Goal: Find specific page/section: Find specific page/section

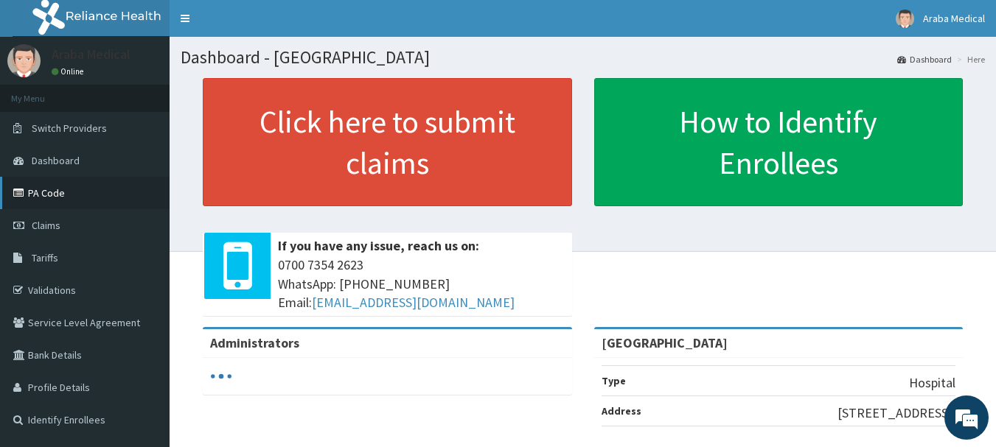
click at [33, 203] on link "PA Code" at bounding box center [85, 193] width 170 height 32
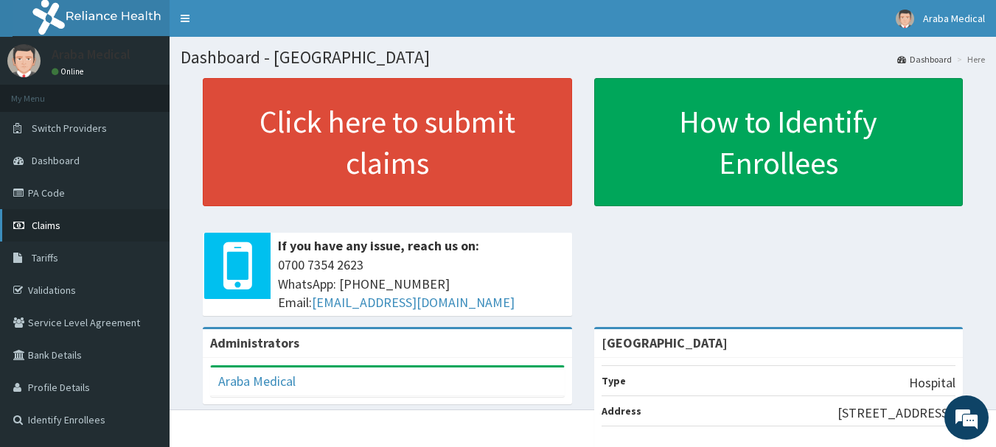
click at [43, 225] on span "Claims" at bounding box center [46, 225] width 29 height 13
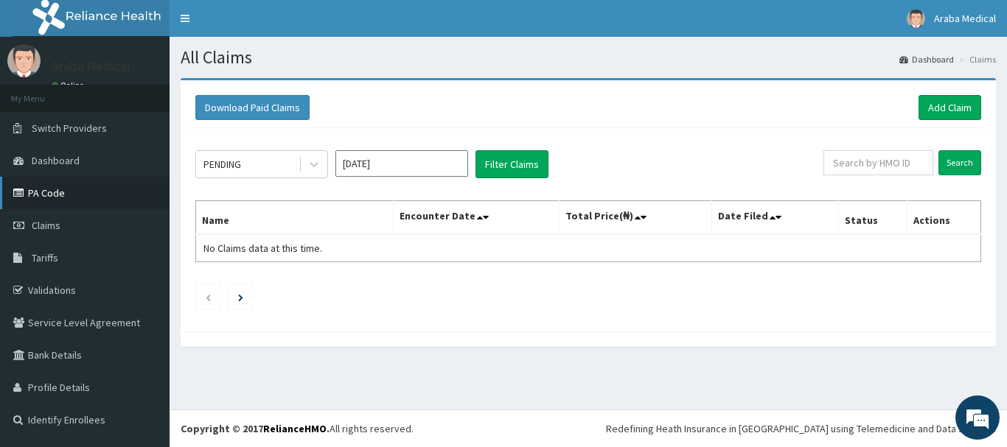
click at [59, 182] on link "PA Code" at bounding box center [85, 193] width 170 height 32
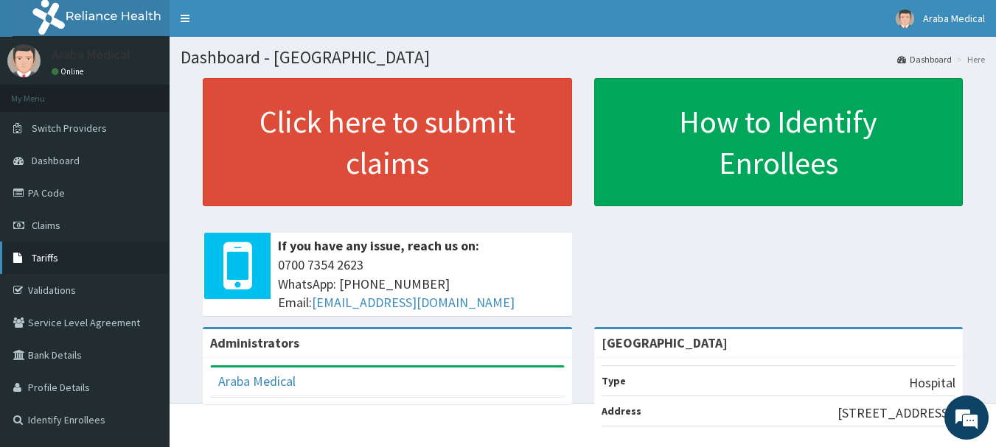
click at [74, 257] on link "Tariffs" at bounding box center [85, 258] width 170 height 32
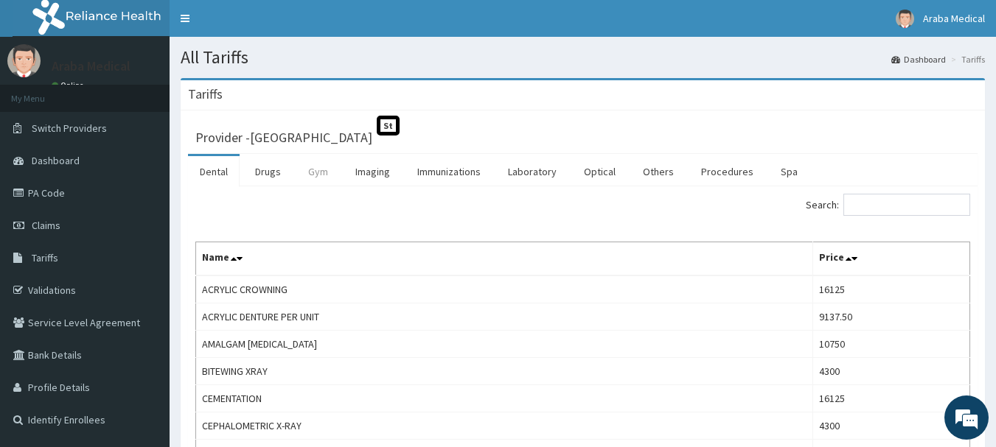
click at [299, 181] on link "Gym" at bounding box center [317, 171] width 43 height 31
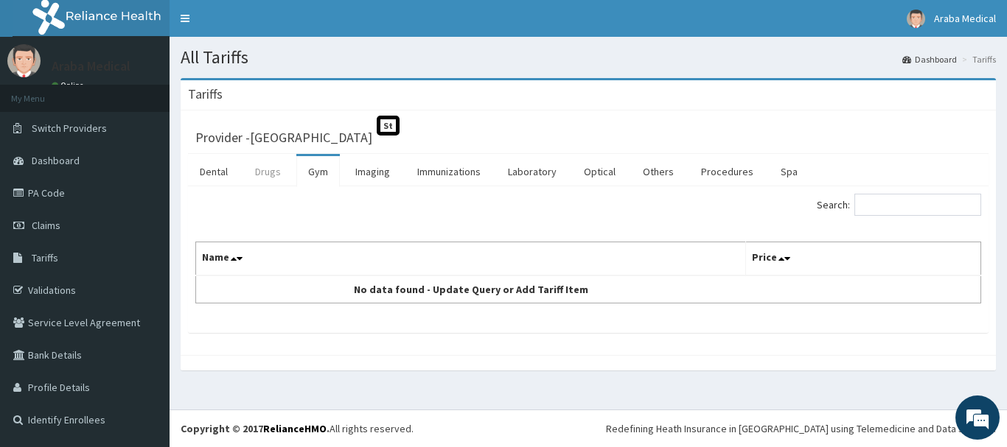
click at [273, 177] on link "Drugs" at bounding box center [267, 171] width 49 height 31
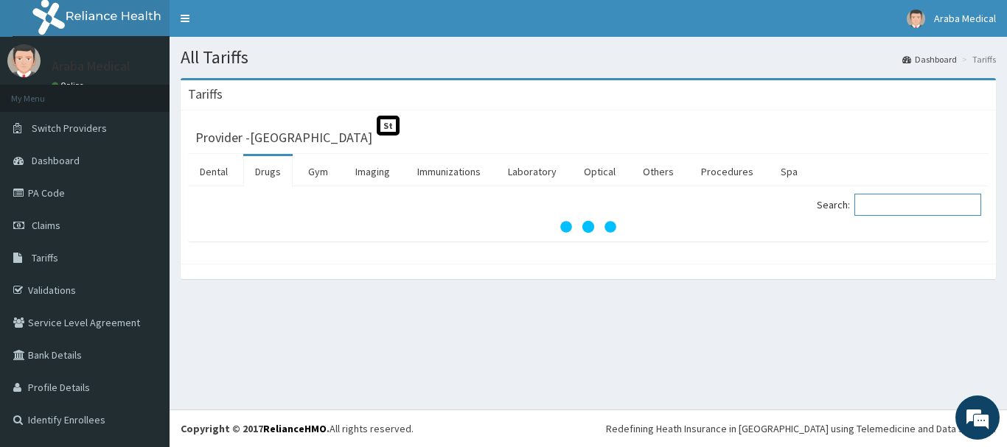
click at [892, 209] on input "Search:" at bounding box center [917, 205] width 127 height 22
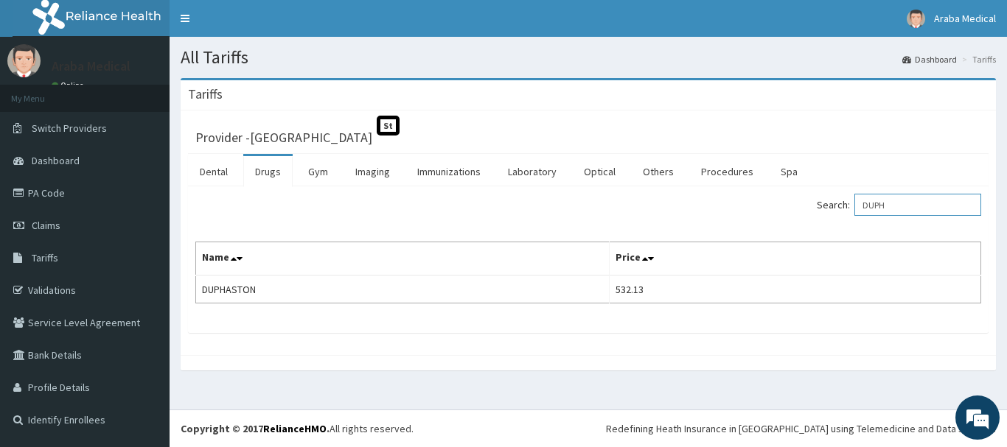
type input "DUPH"
